Goal: Task Accomplishment & Management: Manage account settings

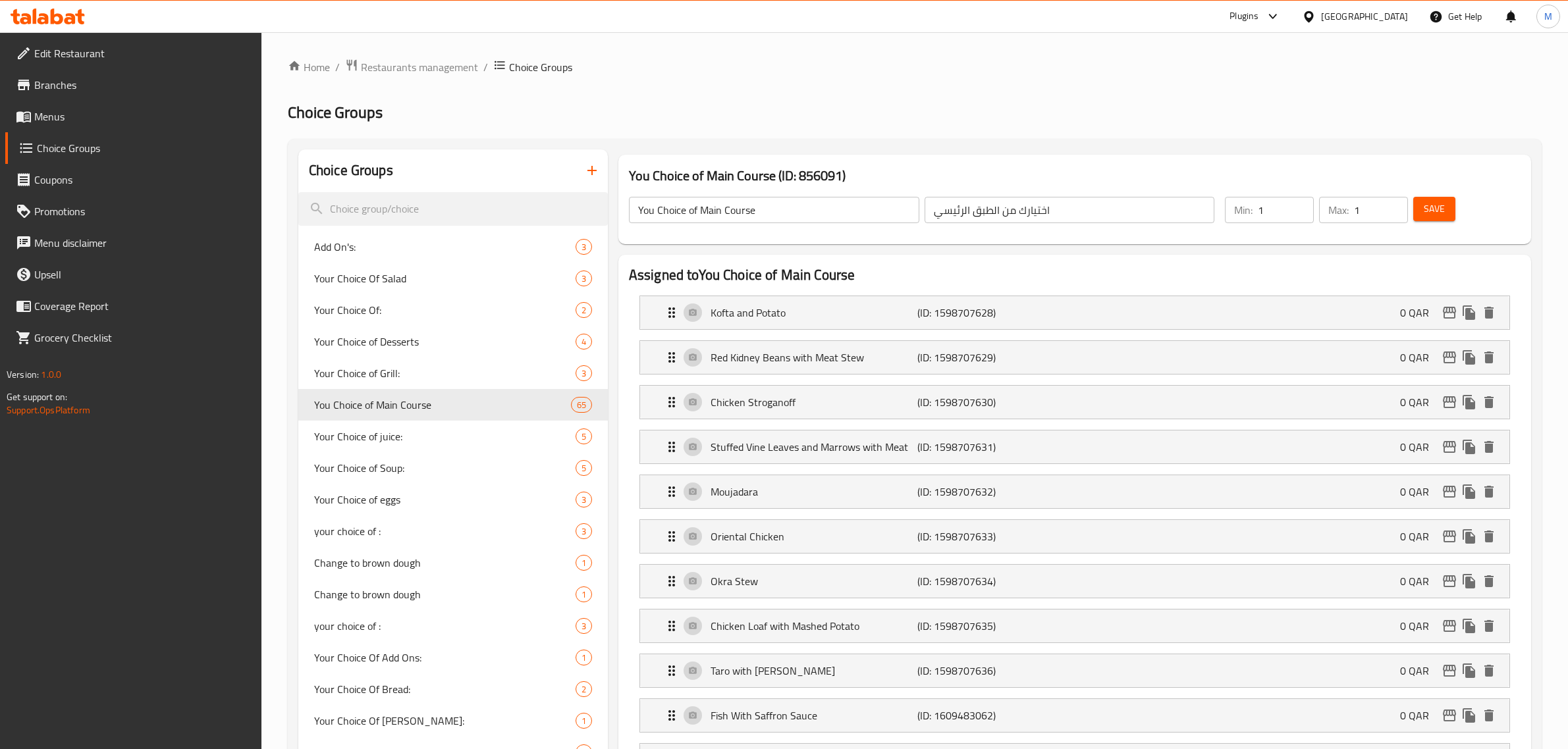
scroll to position [2183, 0]
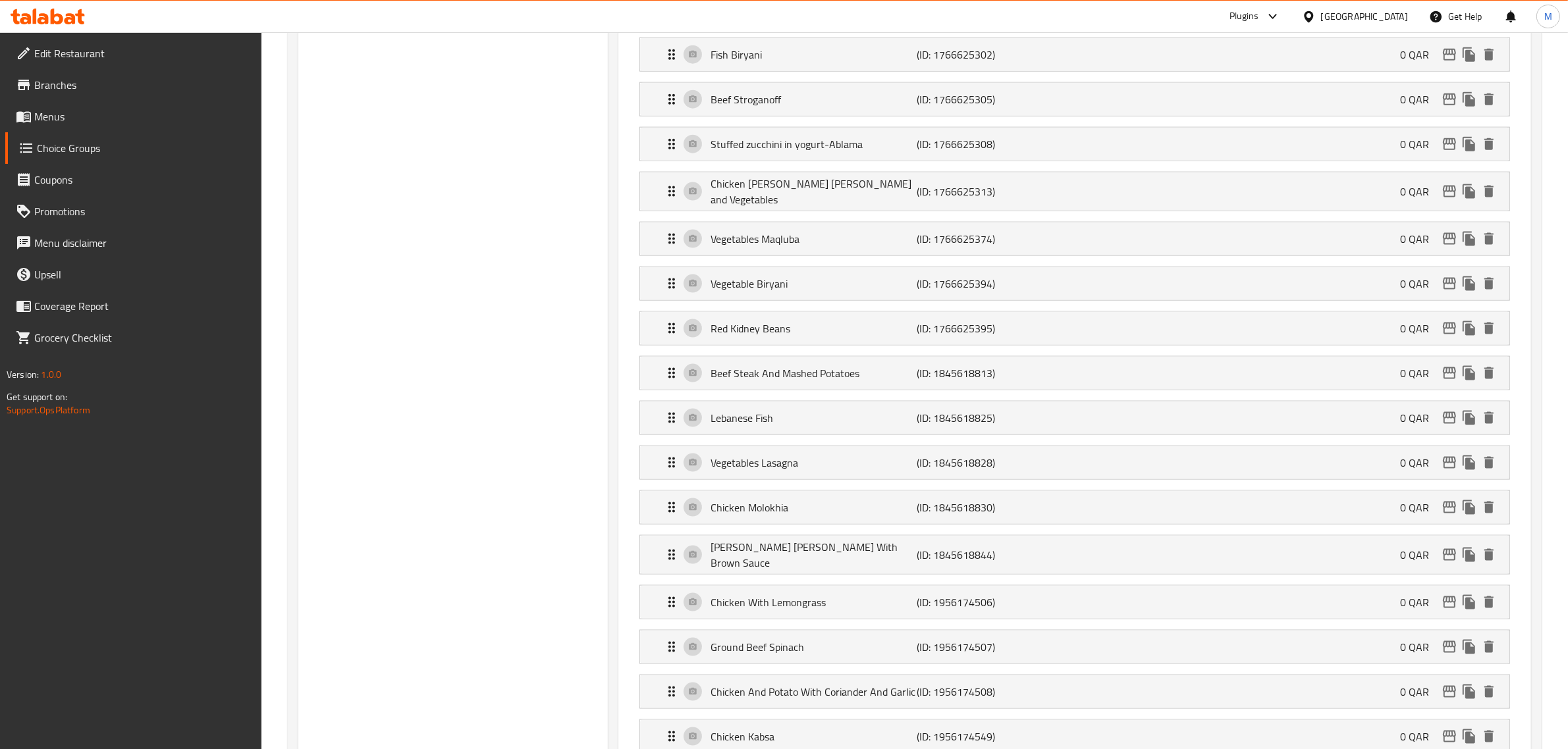
click at [1385, 11] on div "[GEOGRAPHIC_DATA]" at bounding box center [1364, 16] width 87 height 15
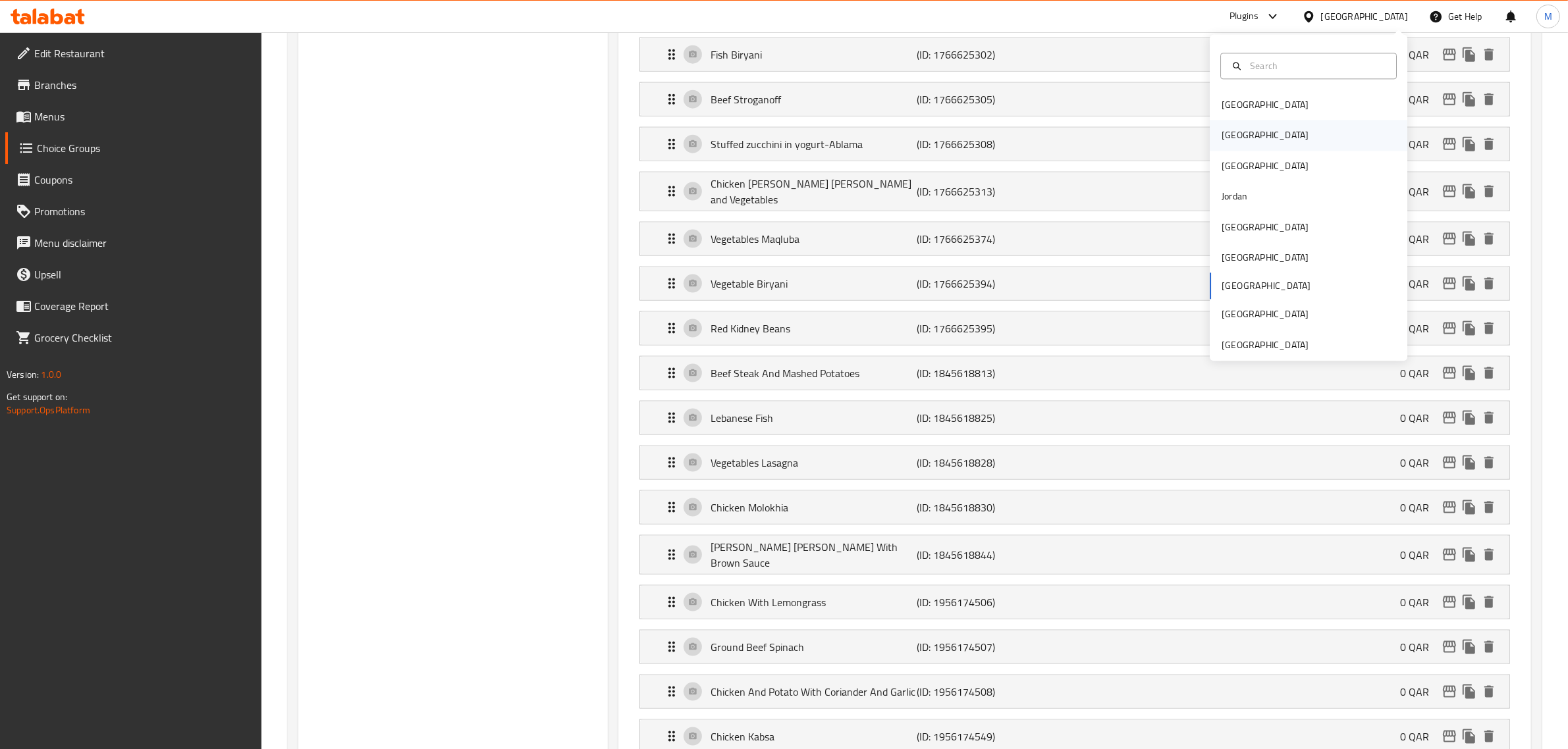
click at [1231, 132] on div "[GEOGRAPHIC_DATA]" at bounding box center [1265, 136] width 87 height 15
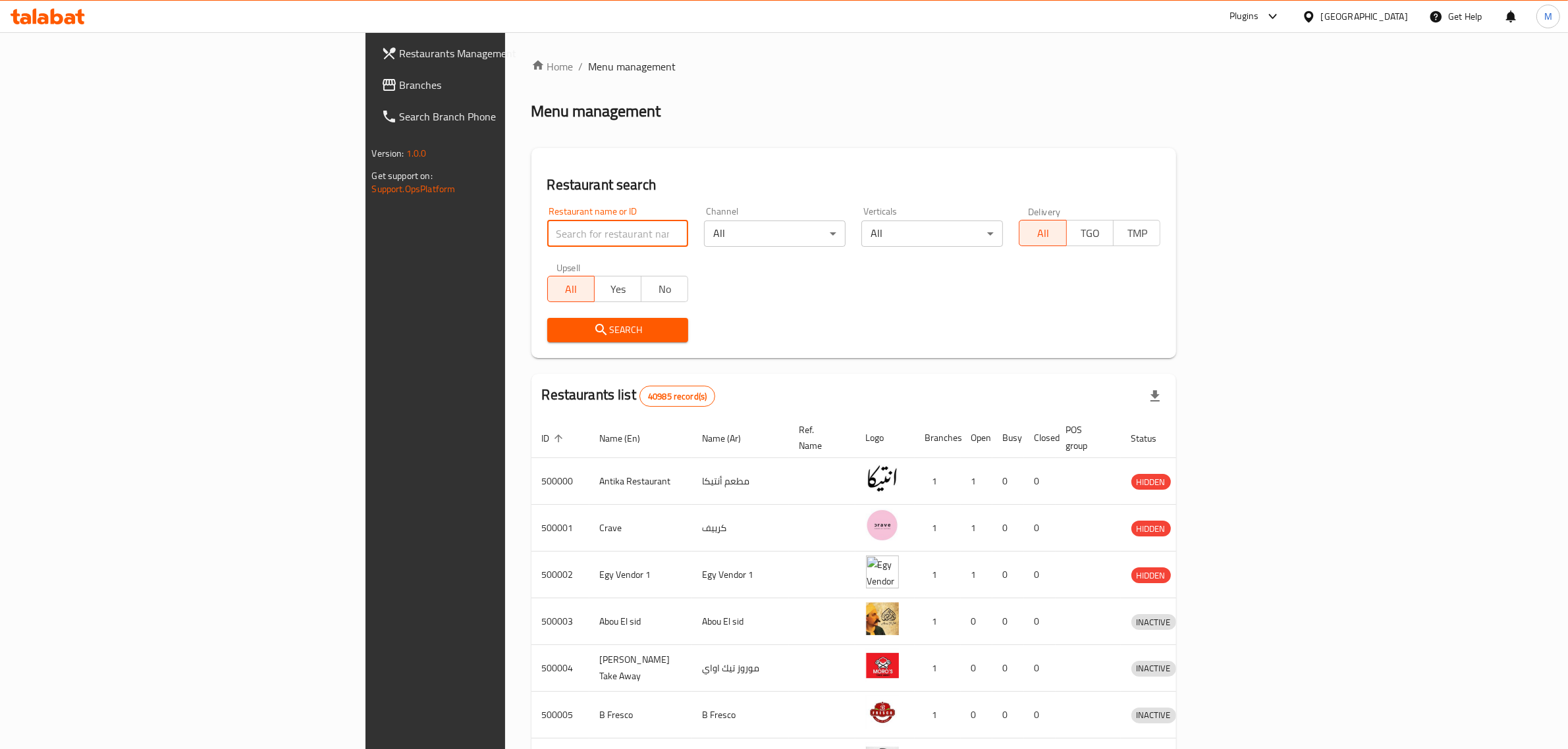
click at [547, 230] on input "search" at bounding box center [618, 233] width 142 height 27
paste input "693336"
type input "693336"
click button "Search" at bounding box center [618, 329] width 142 height 24
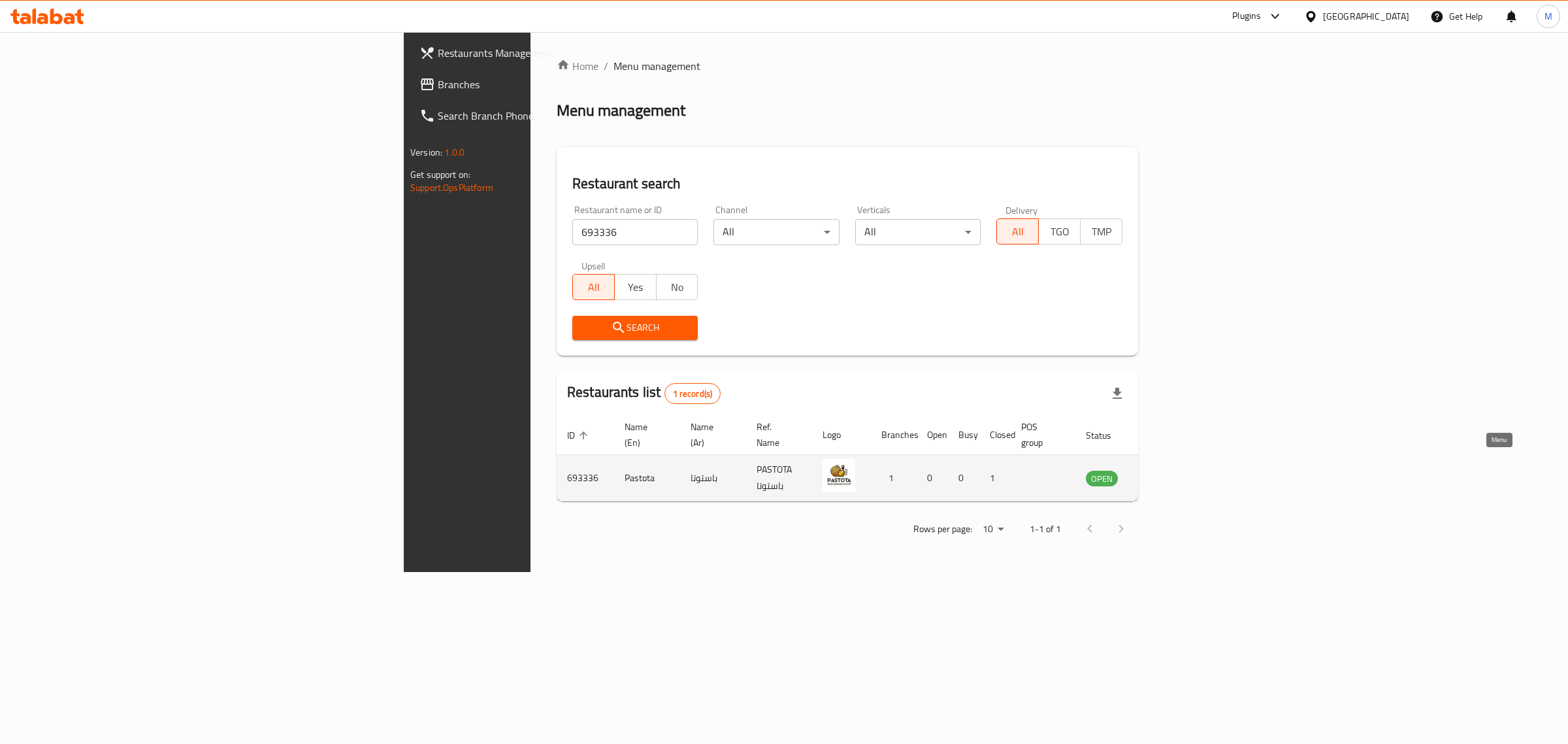
click at [1170, 473] on icon "enhanced table" at bounding box center [1162, 478] width 15 height 11
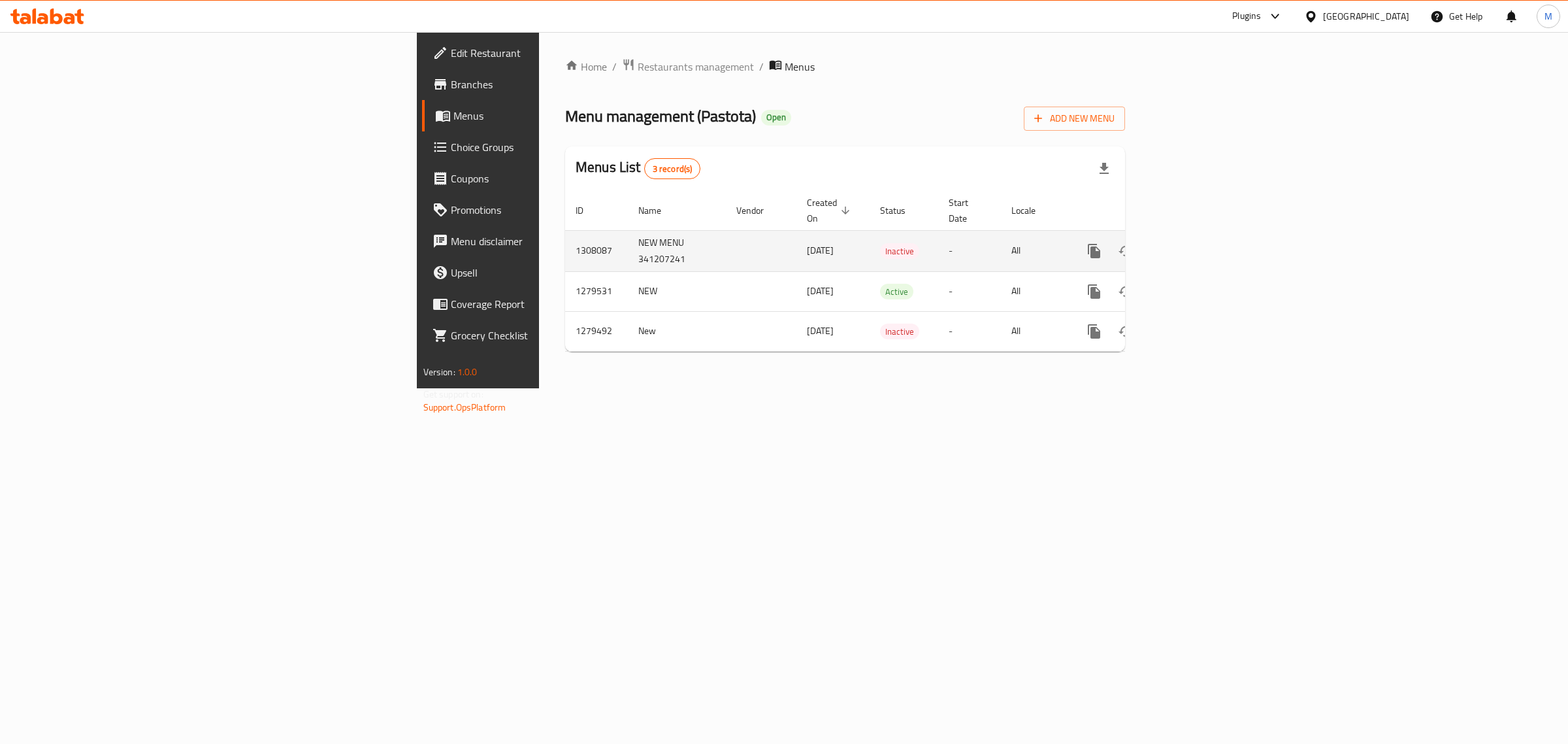
click at [628, 240] on td "NEW MENU 341207241" at bounding box center [677, 251] width 98 height 41
click at [628, 241] on td "NEW MENU 341207241" at bounding box center [677, 251] width 98 height 41
copy td "341207241"
click at [1067, 105] on div "Menu management ( Pastota ) Open Add New Menu" at bounding box center [846, 116] width 560 height 29
click at [1195, 245] on icon "enhanced table" at bounding box center [1189, 251] width 12 height 12
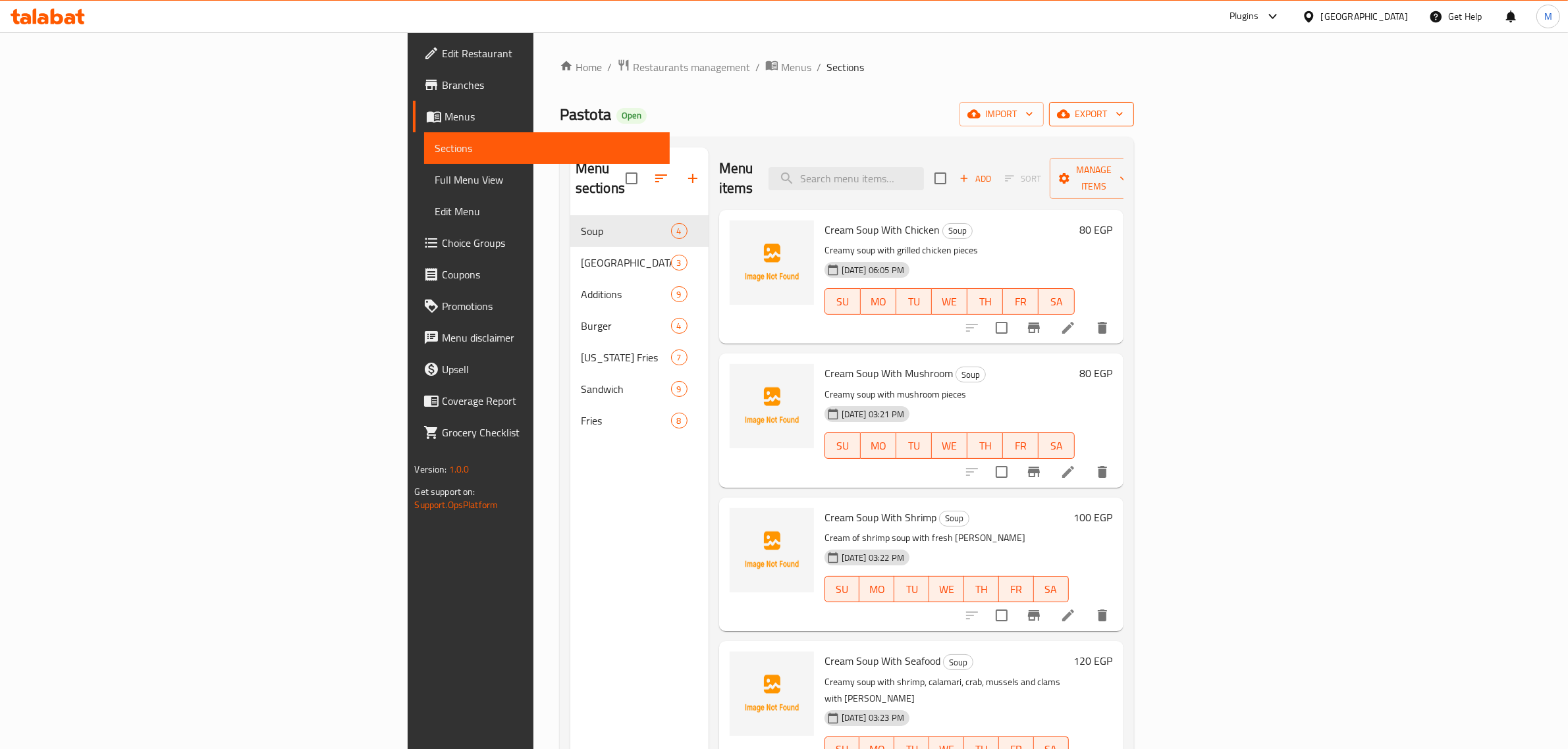
click at [1123, 118] on span "export" at bounding box center [1091, 114] width 64 height 16
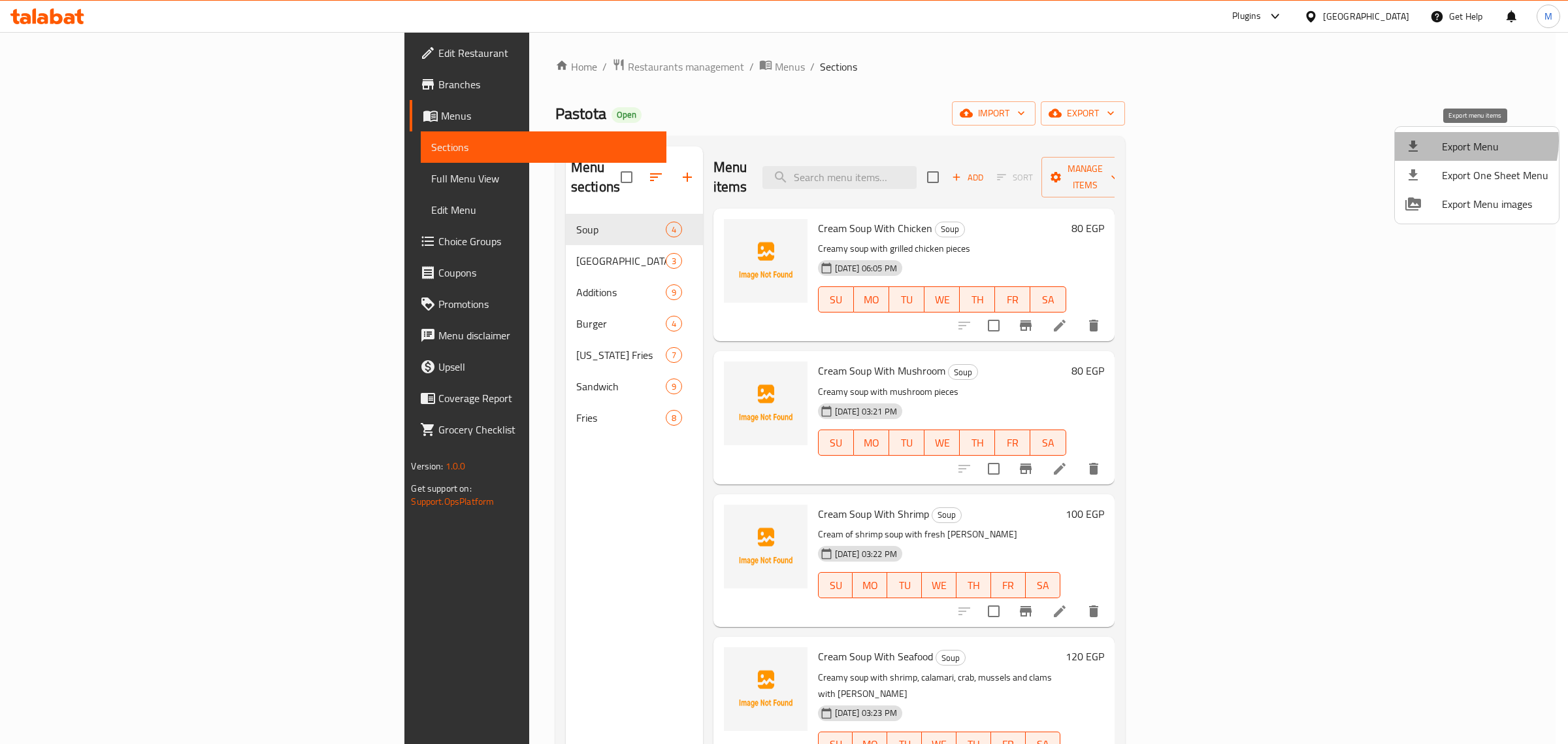
click at [1467, 141] on span "Export Menu" at bounding box center [1495, 146] width 106 height 15
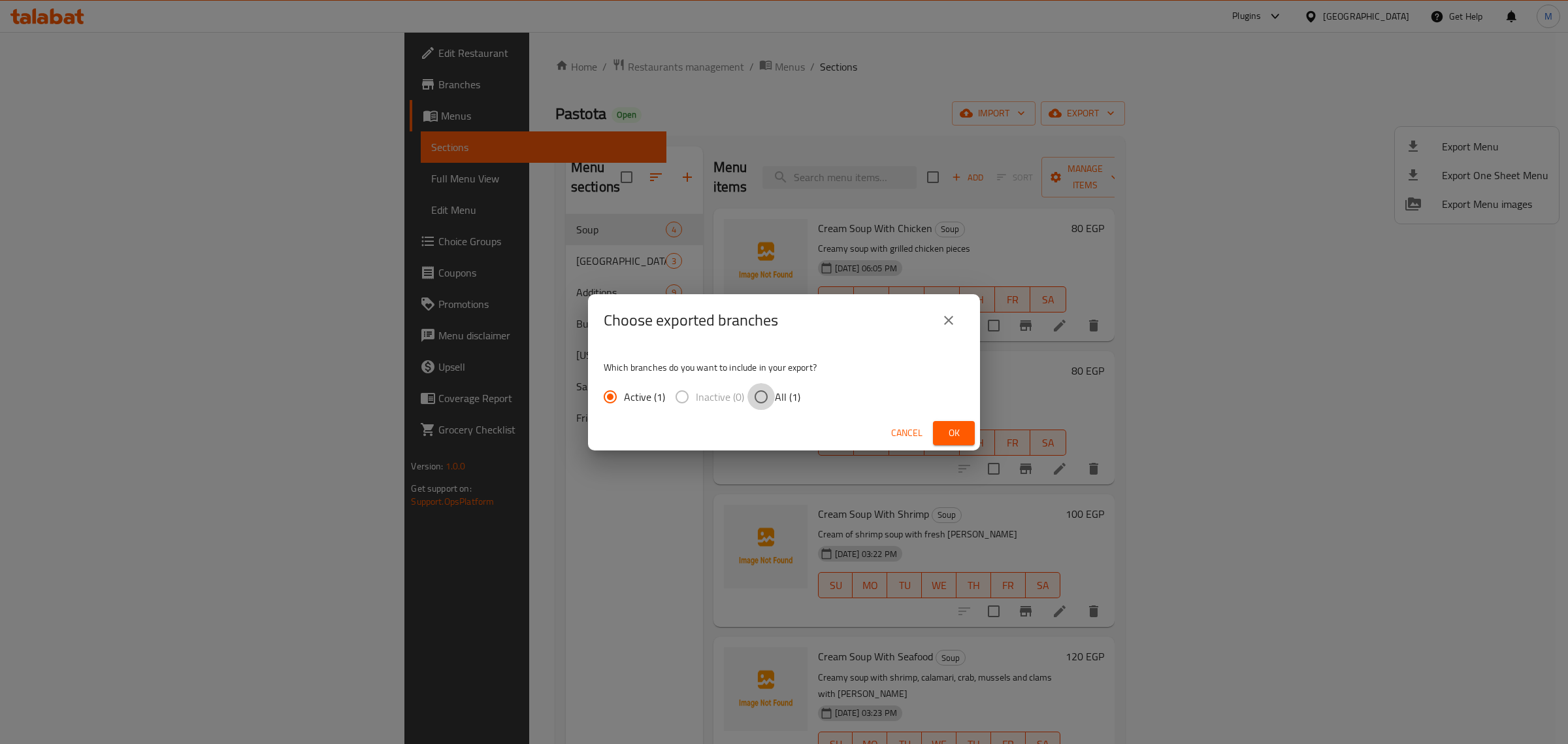
click at [770, 389] on input "All (1)" at bounding box center [761, 396] width 27 height 27
radio input "true"
click at [946, 430] on span "Ok" at bounding box center [954, 433] width 21 height 16
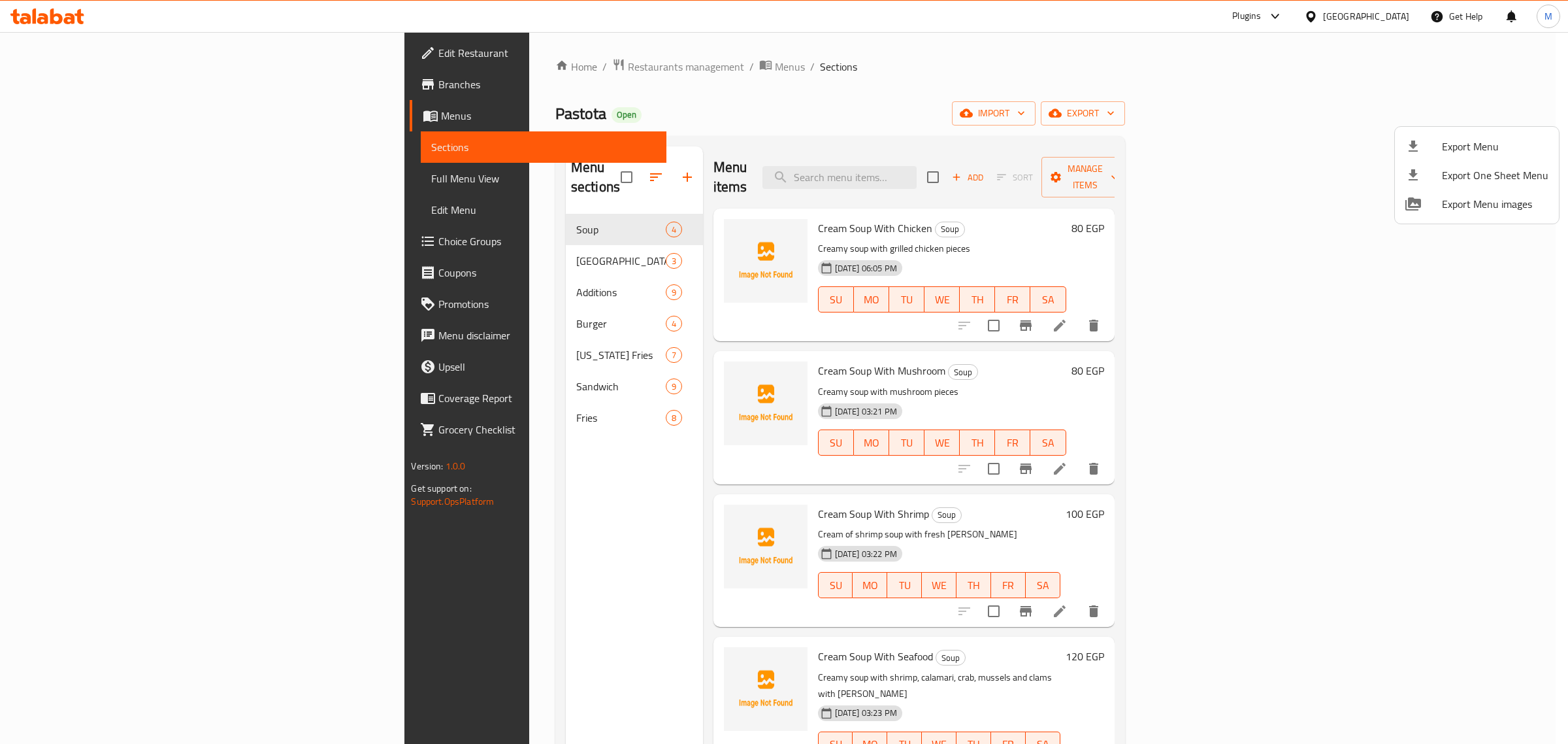
click at [903, 17] on div at bounding box center [784, 372] width 1568 height 744
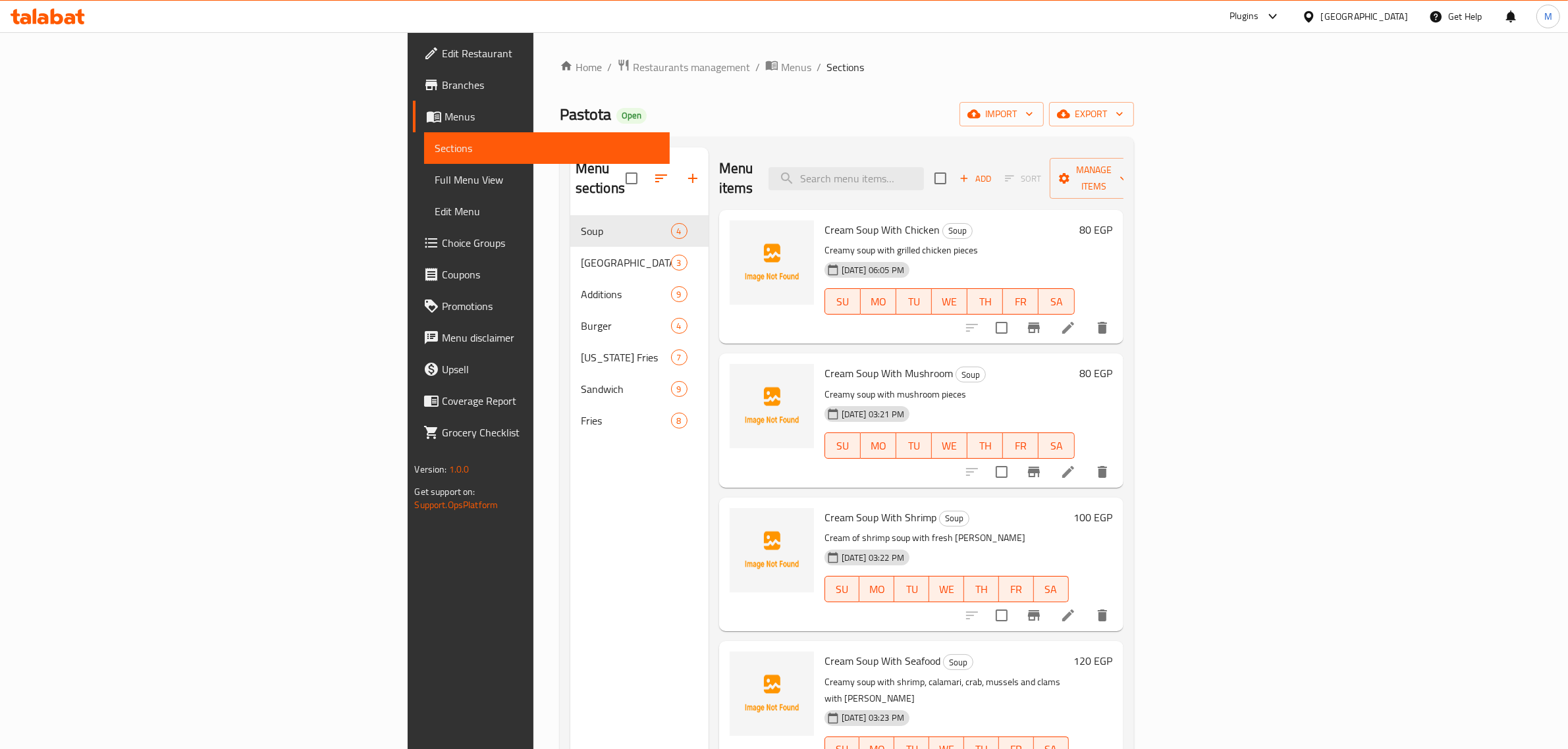
click at [1391, 15] on div "[GEOGRAPHIC_DATA]" at bounding box center [1364, 16] width 87 height 15
click at [1221, 260] on div "[GEOGRAPHIC_DATA]" at bounding box center [1265, 253] width 87 height 15
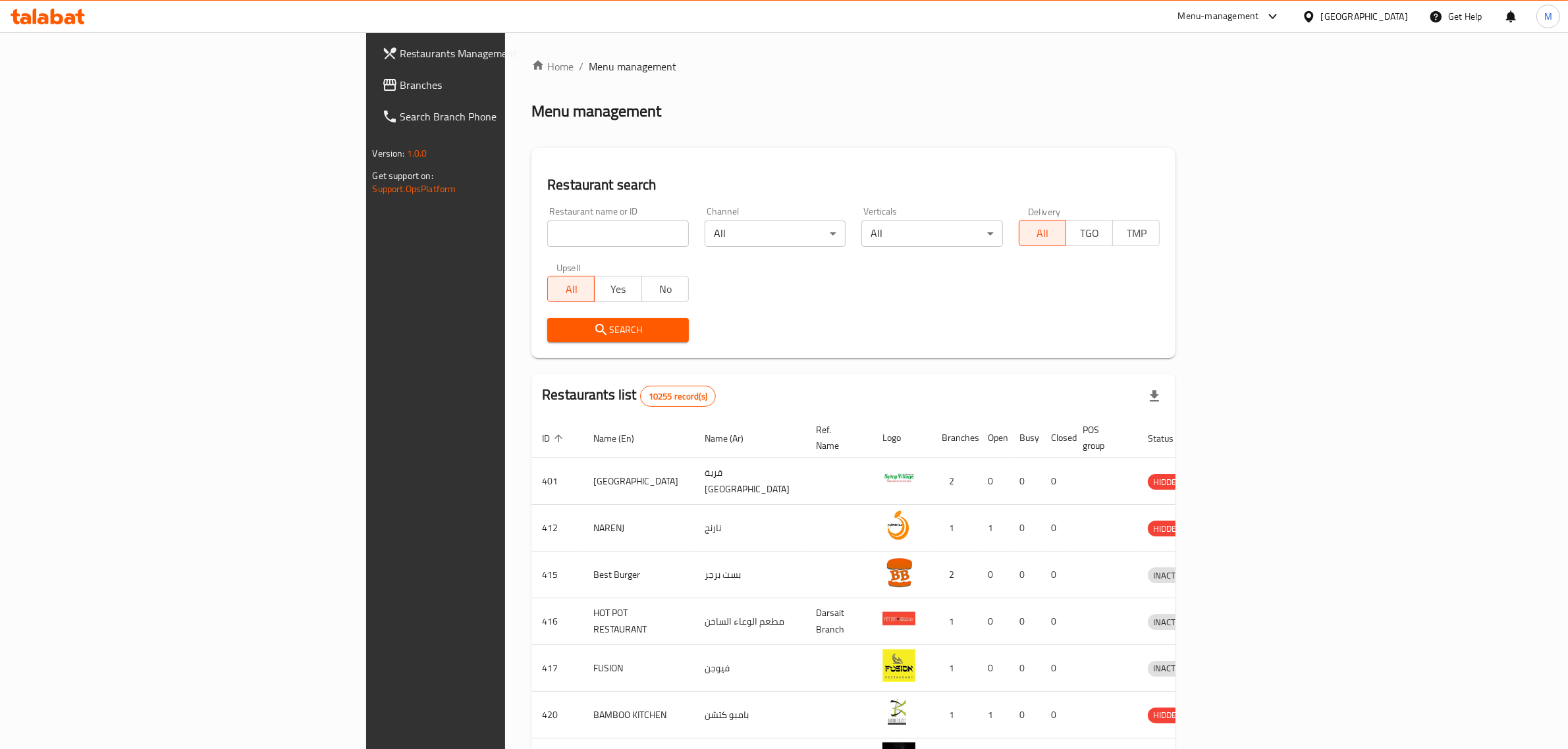
click at [372, 75] on link "Branches" at bounding box center [500, 85] width 257 height 32
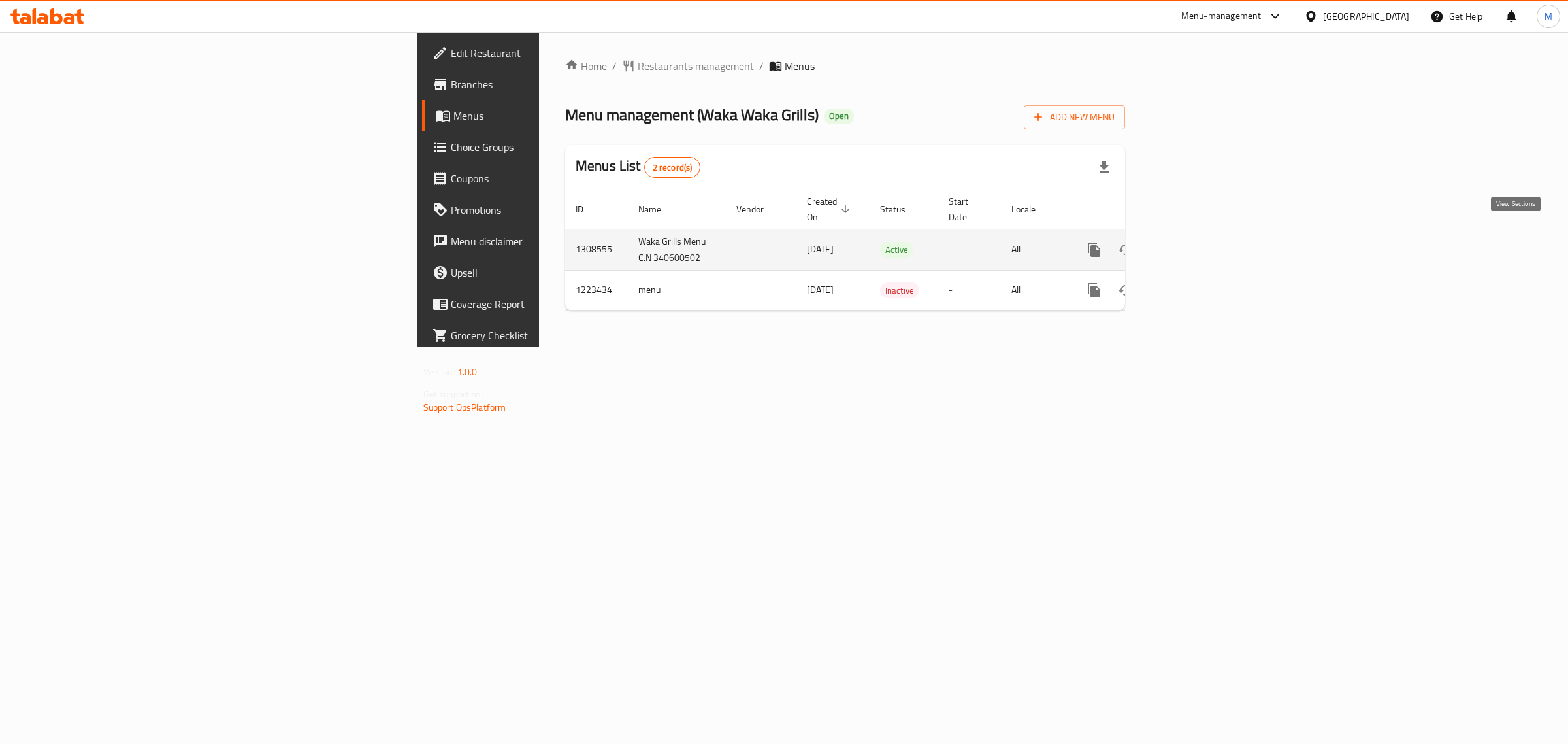
click at [1196, 242] on icon "enhanced table" at bounding box center [1188, 249] width 15 height 15
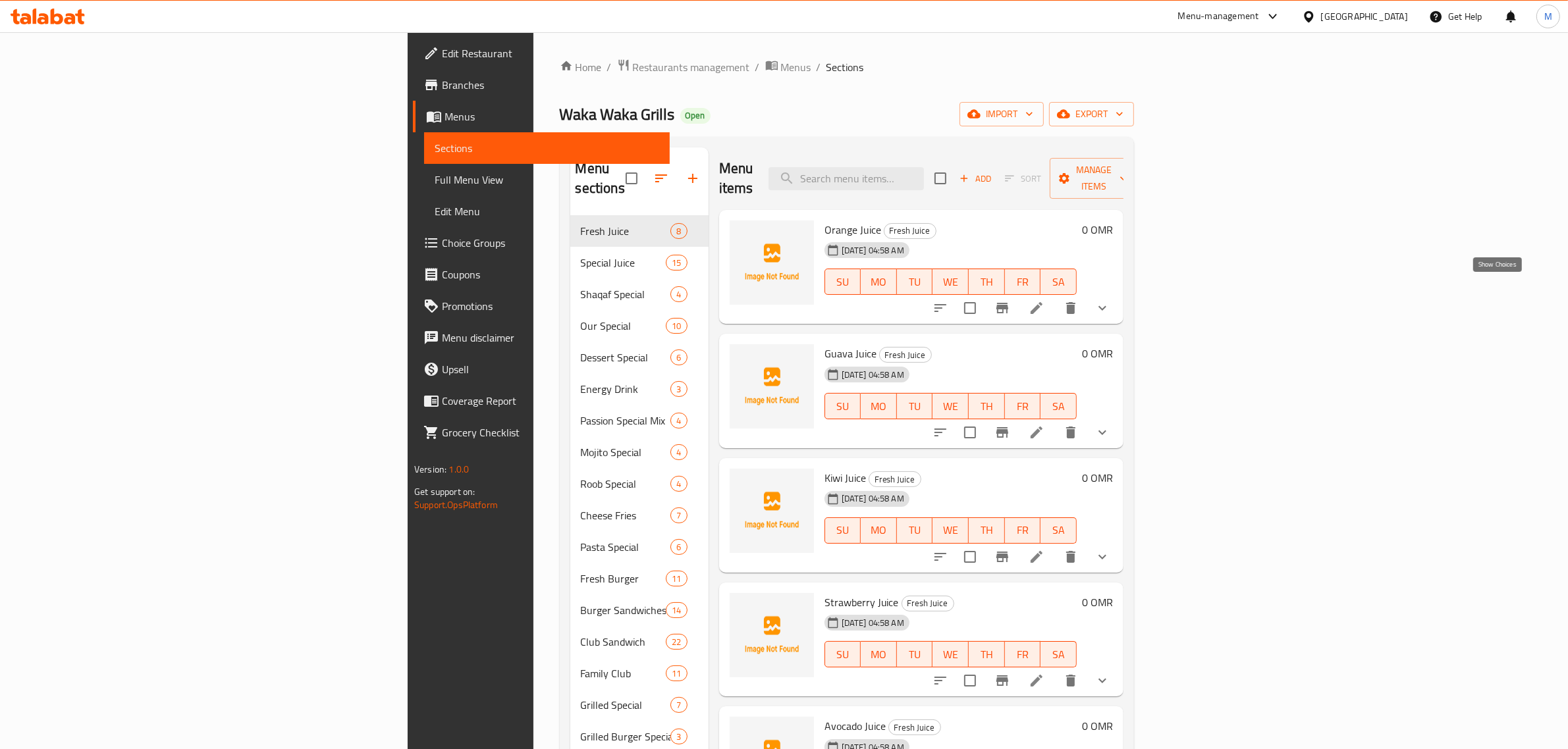
click at [1110, 300] on icon "show more" at bounding box center [1102, 307] width 16 height 16
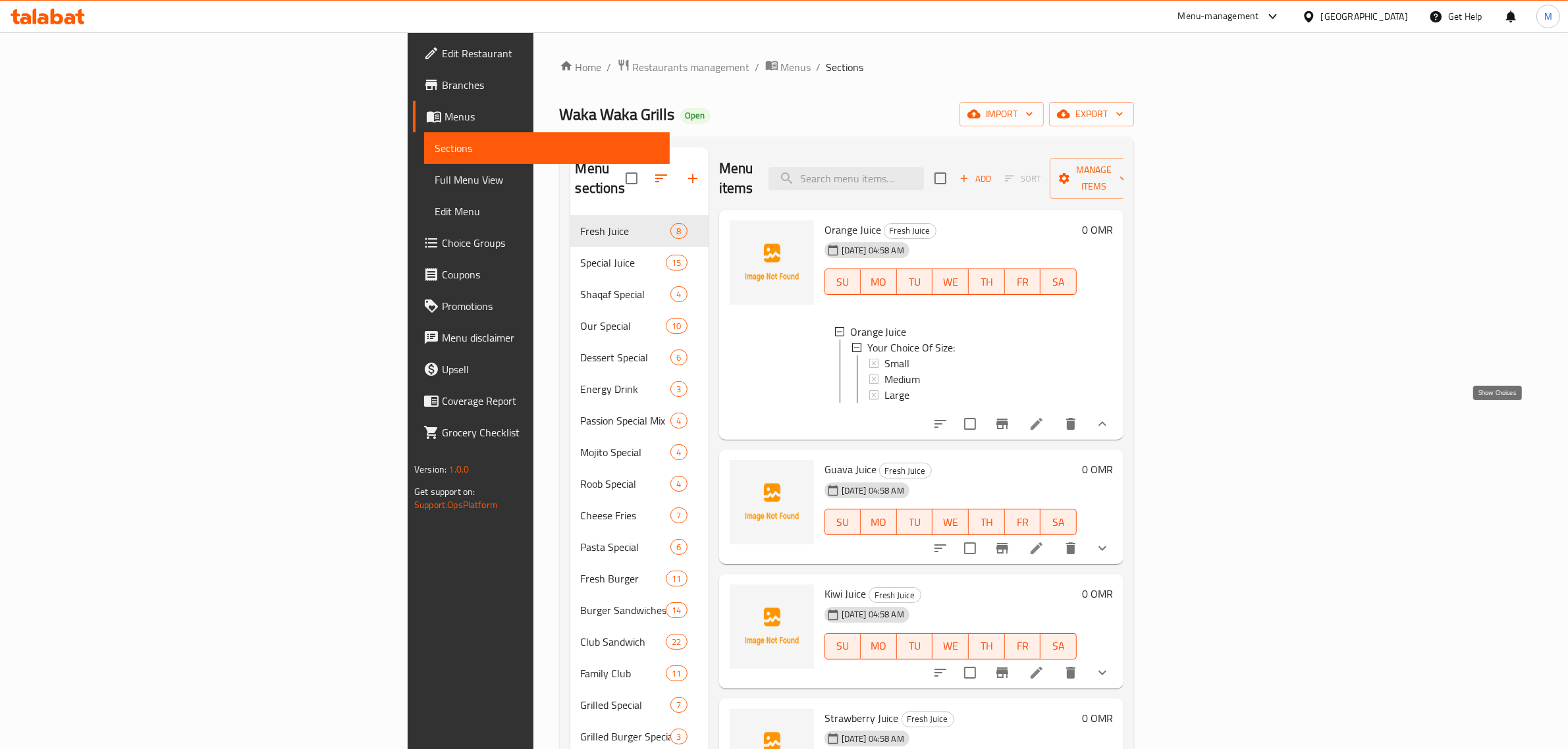
click at [1110, 416] on icon "show more" at bounding box center [1102, 423] width 16 height 16
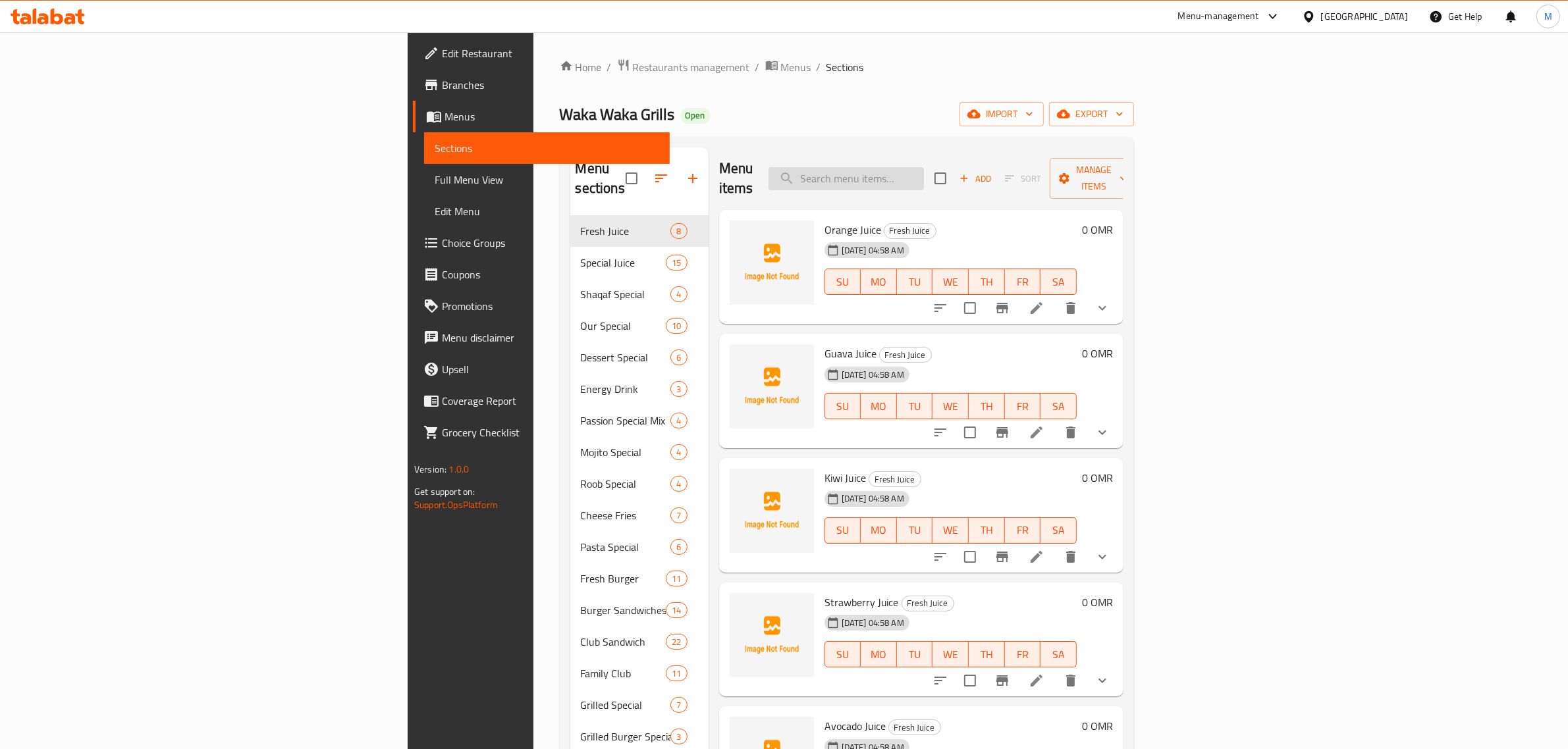
click at [924, 172] on input "search" at bounding box center [846, 178] width 155 height 23
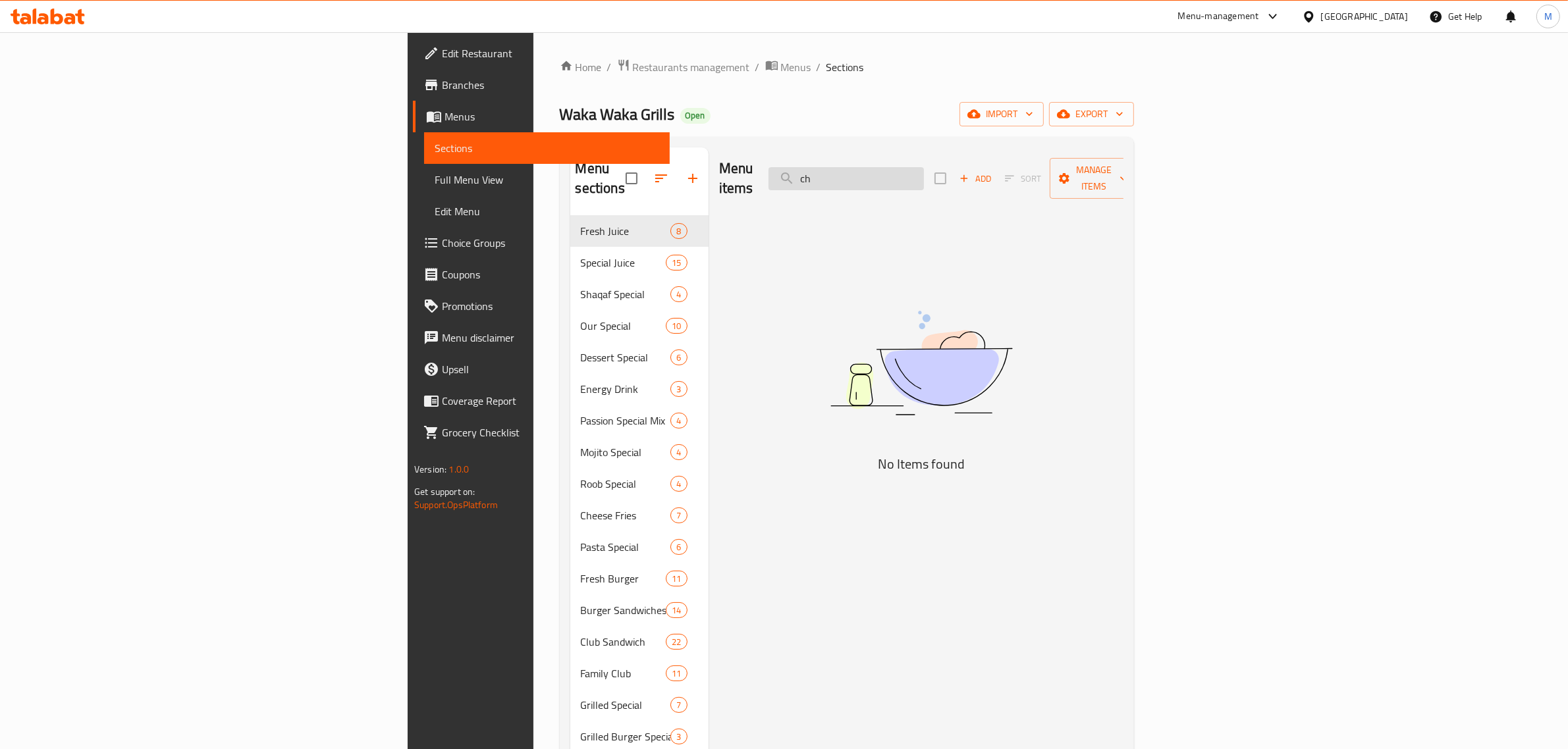
type input "c"
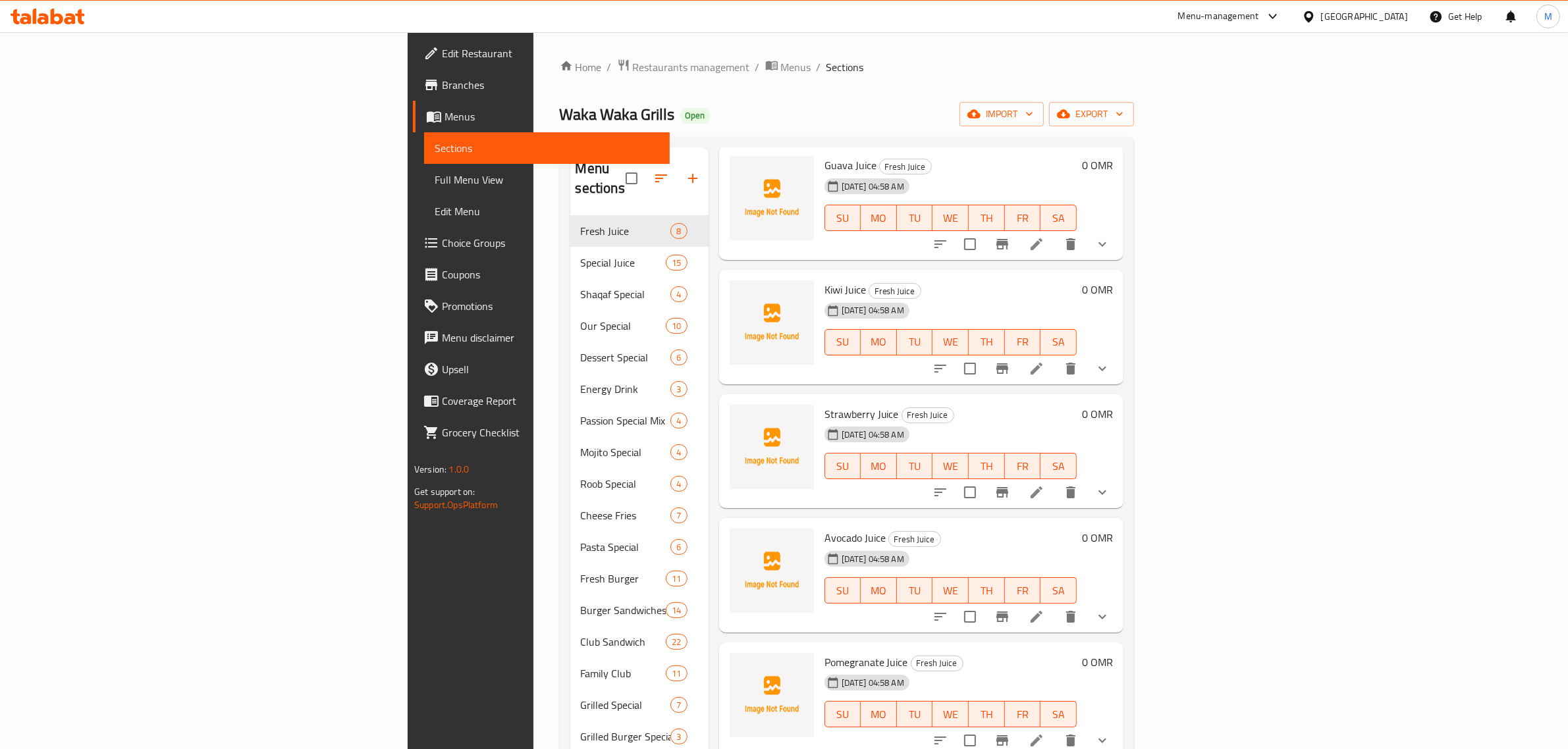
scroll to position [214, 0]
